Goal: Navigation & Orientation: Find specific page/section

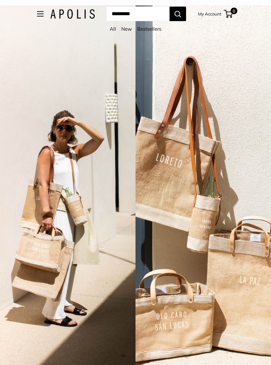
click at [37, 11] on button "Open menu" at bounding box center [40, 13] width 7 height 5
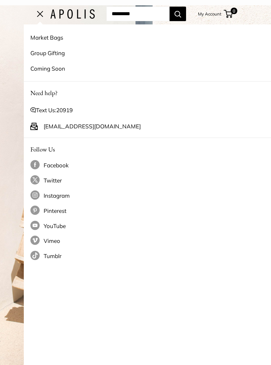
click at [36, 38] on link "Market Bags" at bounding box center [159, 38] width 258 height 16
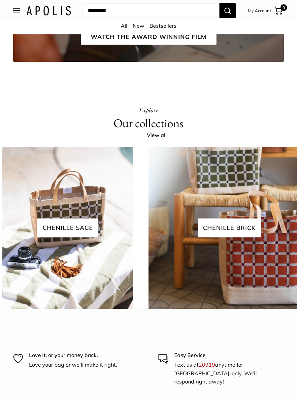
scroll to position [1101, 0]
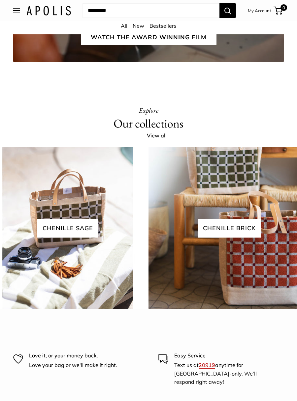
click at [69, 238] on span "Chenille sage" at bounding box center [67, 228] width 61 height 19
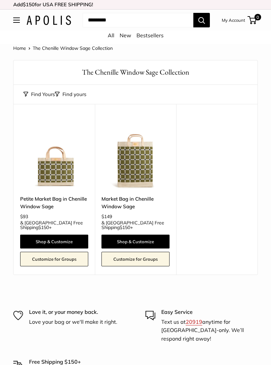
click at [23, 49] on link "Home" at bounding box center [19, 48] width 13 height 6
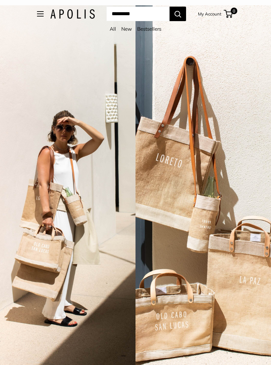
click at [37, 13] on button "Open menu" at bounding box center [40, 13] width 7 height 5
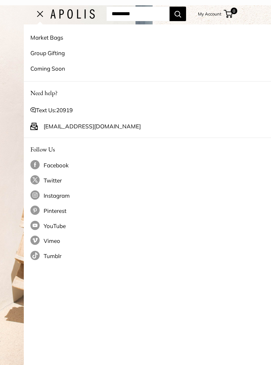
click at [42, 54] on link "Group Gifting" at bounding box center [159, 53] width 258 height 16
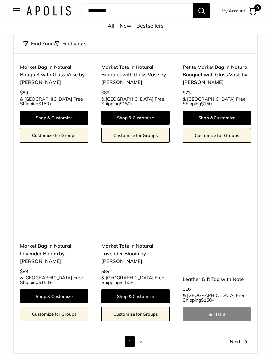
scroll to position [2832, 0]
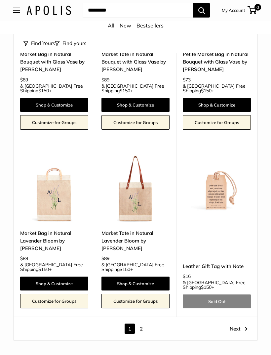
click at [145, 323] on link "2" at bounding box center [141, 328] width 10 height 10
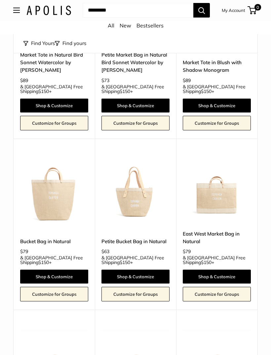
scroll to position [945, 0]
click at [123, 181] on img at bounding box center [135, 189] width 68 height 68
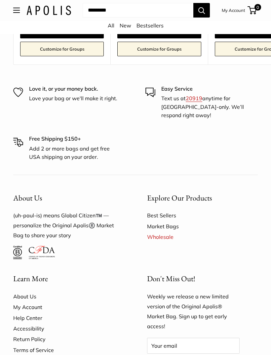
scroll to position [1455, 0]
click at [159, 231] on link "Wholesale" at bounding box center [202, 236] width 111 height 11
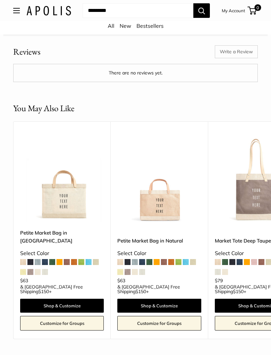
scroll to position [1172, 0]
